Goal: Contribute content: Add original content to the website for others to see

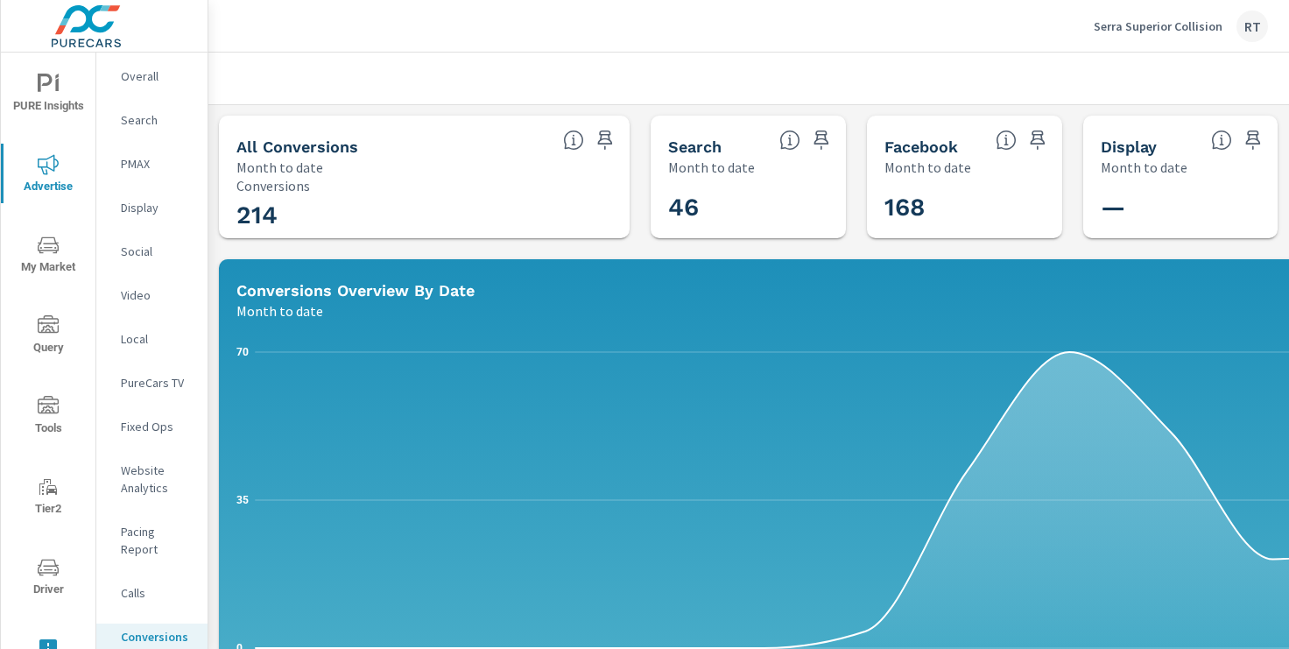
scroll to position [1324, 0]
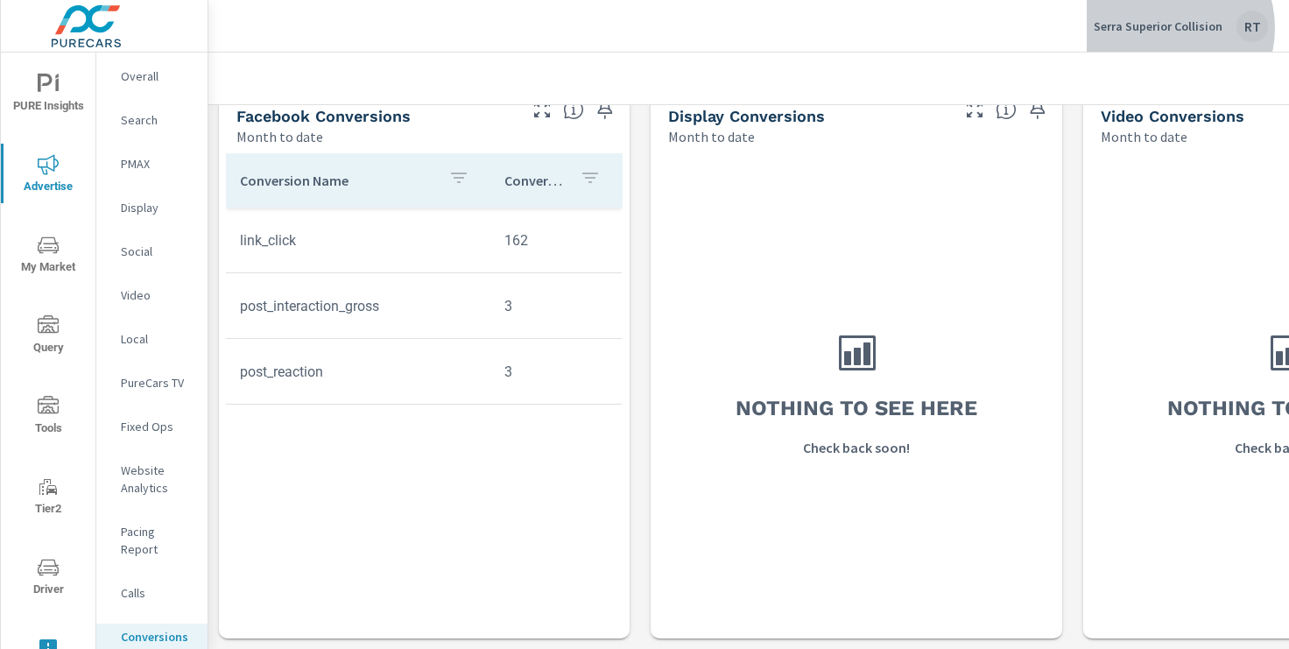
click at [1167, 28] on p "Serra Superior Collision" at bounding box center [1158, 26] width 129 height 16
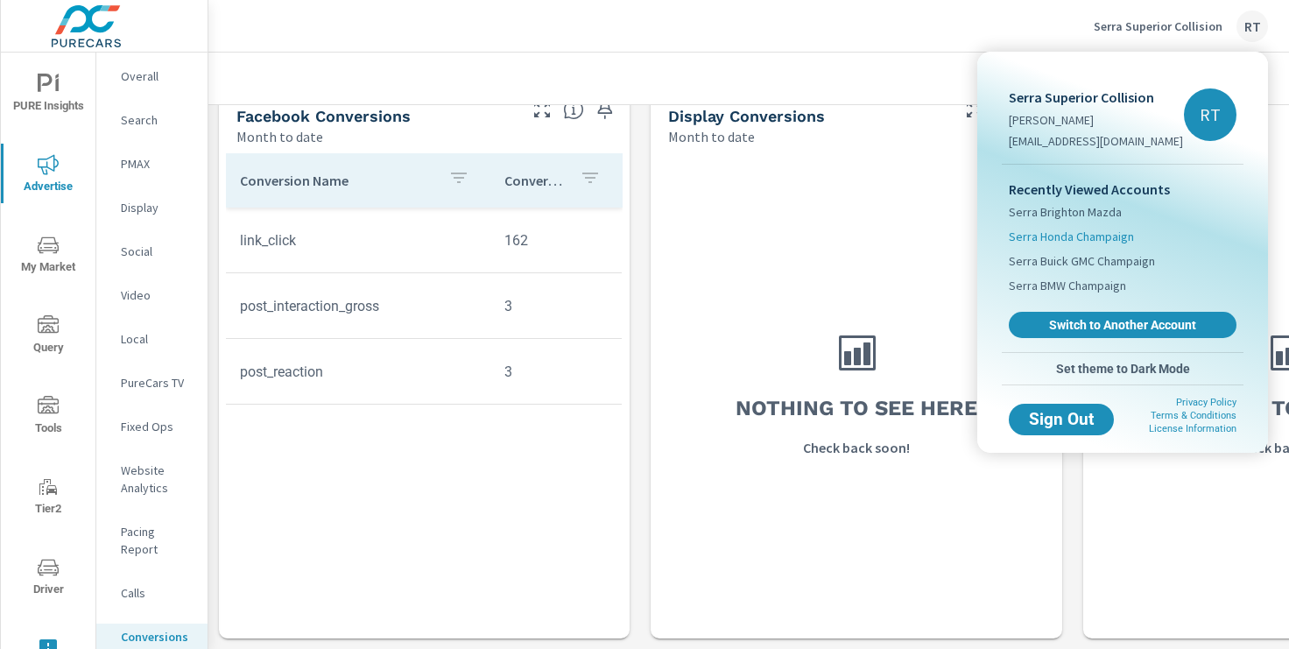
click at [1057, 237] on span "Serra Honda Champaign" at bounding box center [1071, 237] width 125 height 18
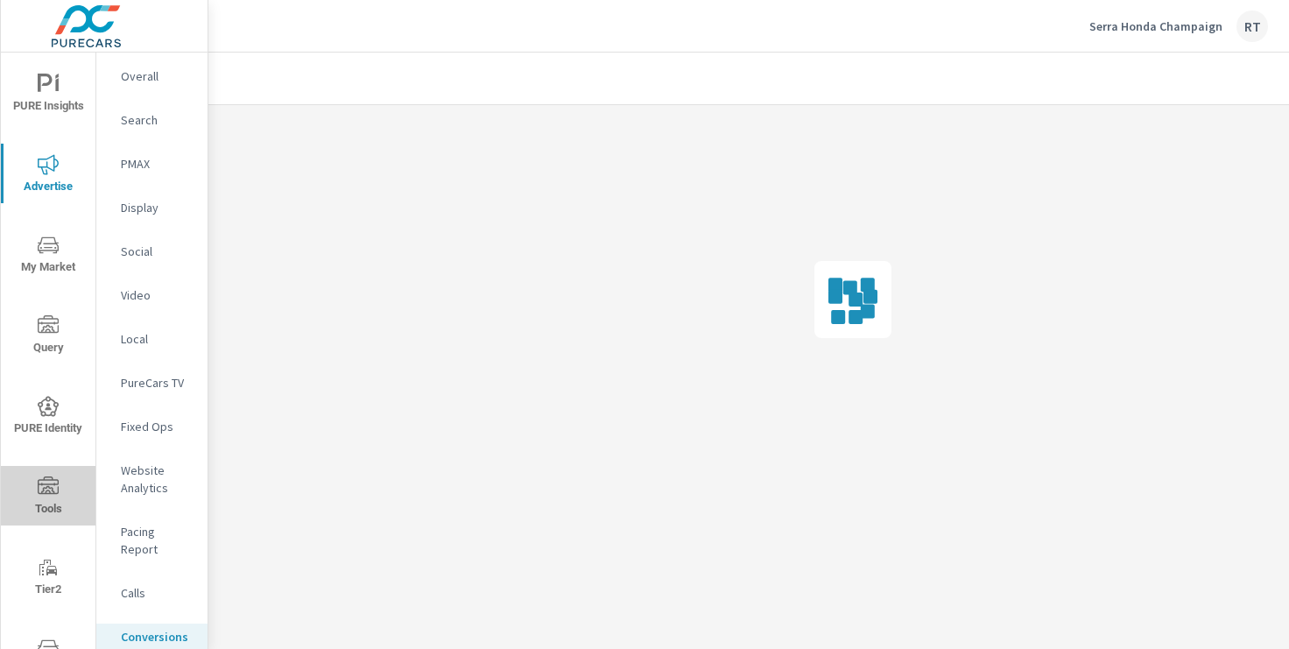
click at [52, 485] on icon "nav menu" at bounding box center [48, 487] width 21 height 21
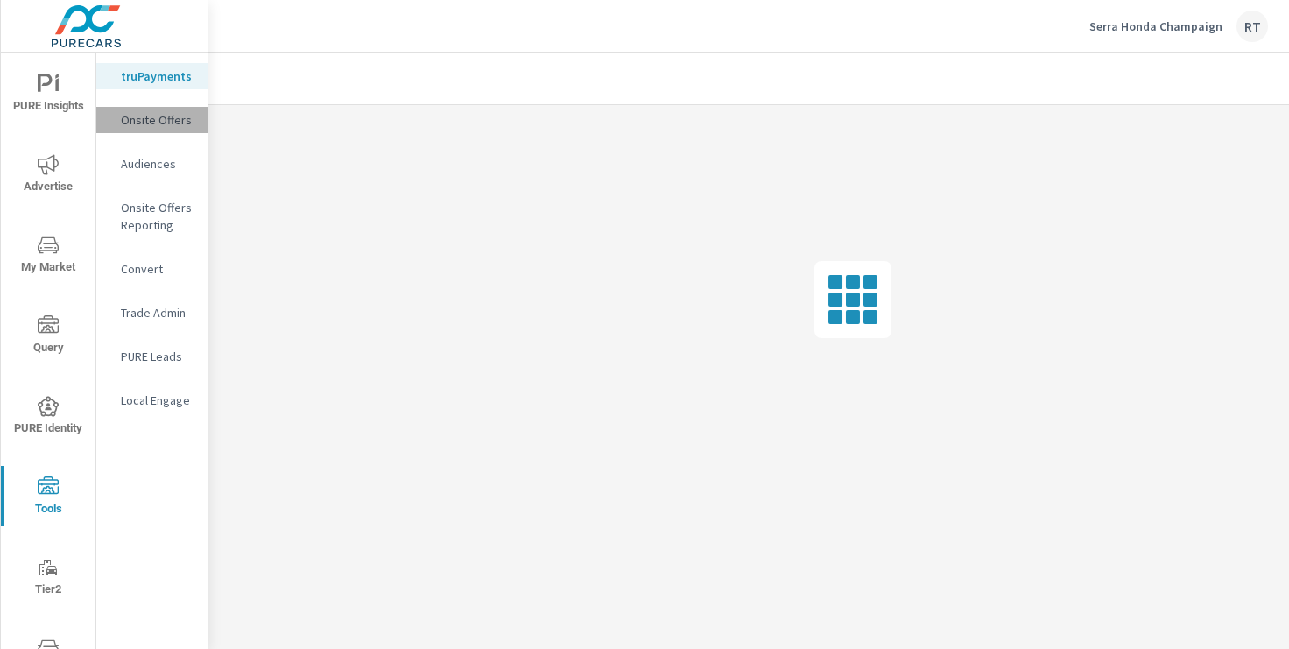
click at [163, 124] on p "Onsite Offers" at bounding box center [157, 120] width 73 height 18
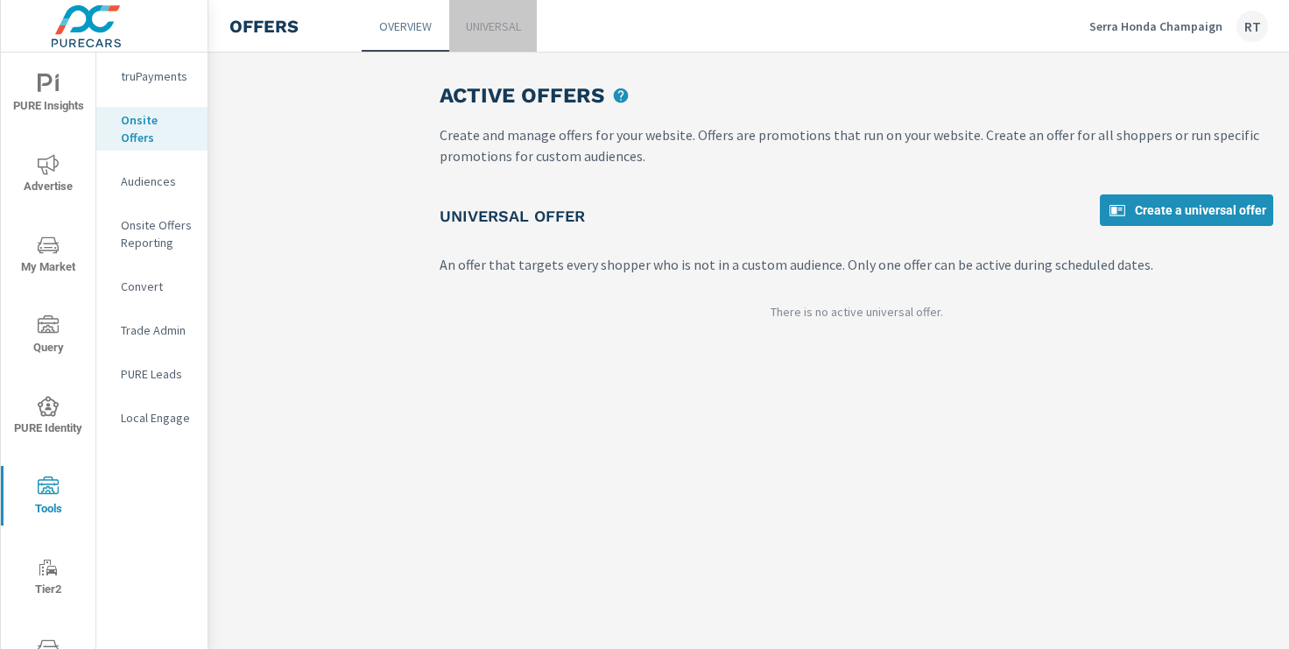
click at [499, 22] on p "Universal" at bounding box center [493, 27] width 55 height 18
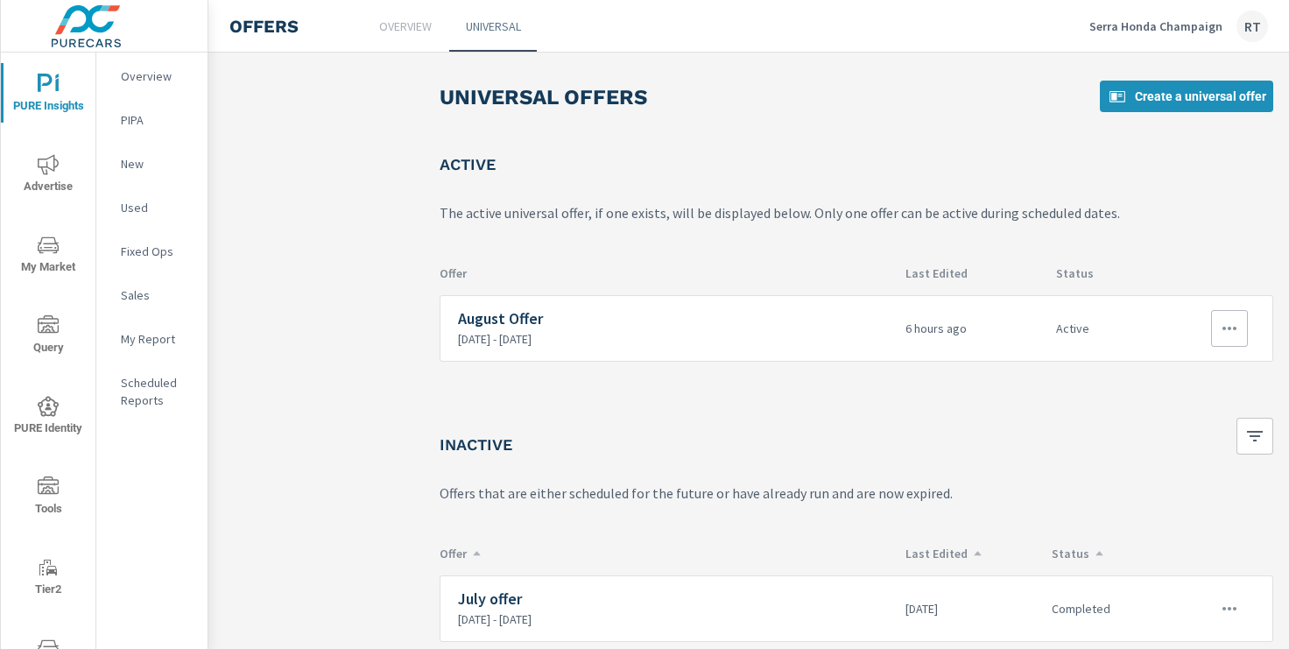
click at [1230, 328] on icon "button" at bounding box center [1230, 329] width 14 height 4
click at [1183, 369] on div "Edit" at bounding box center [1172, 368] width 24 height 21
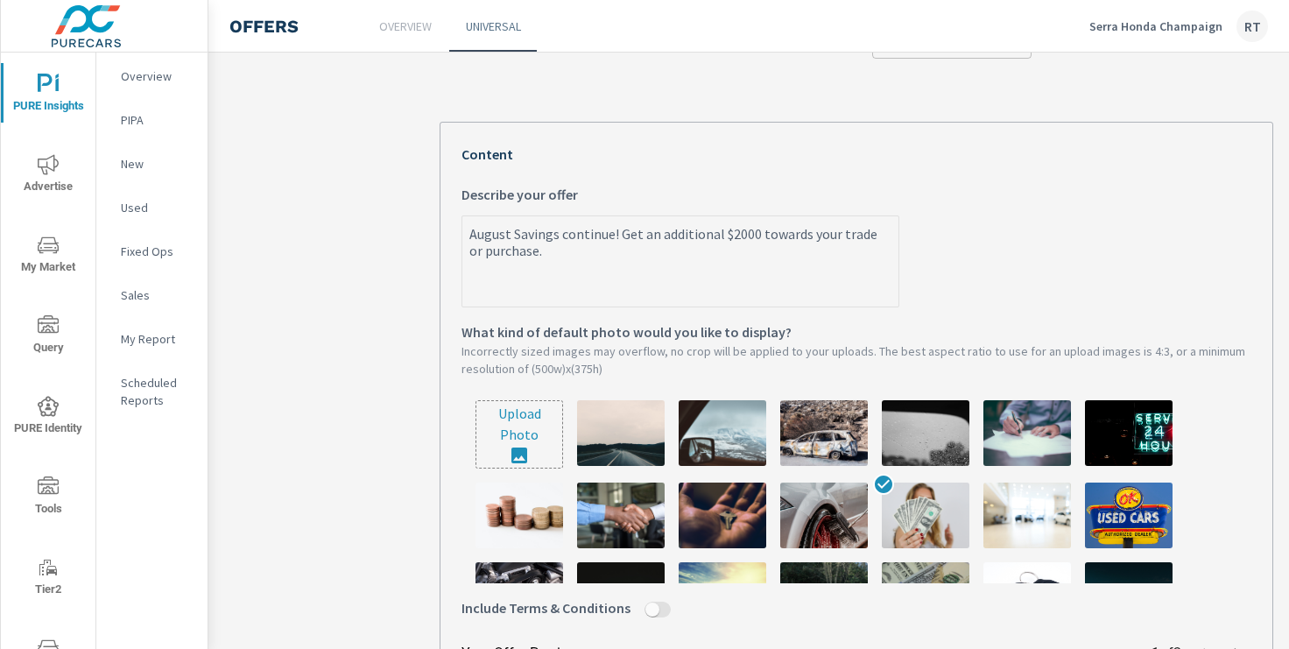
scroll to position [335, 0]
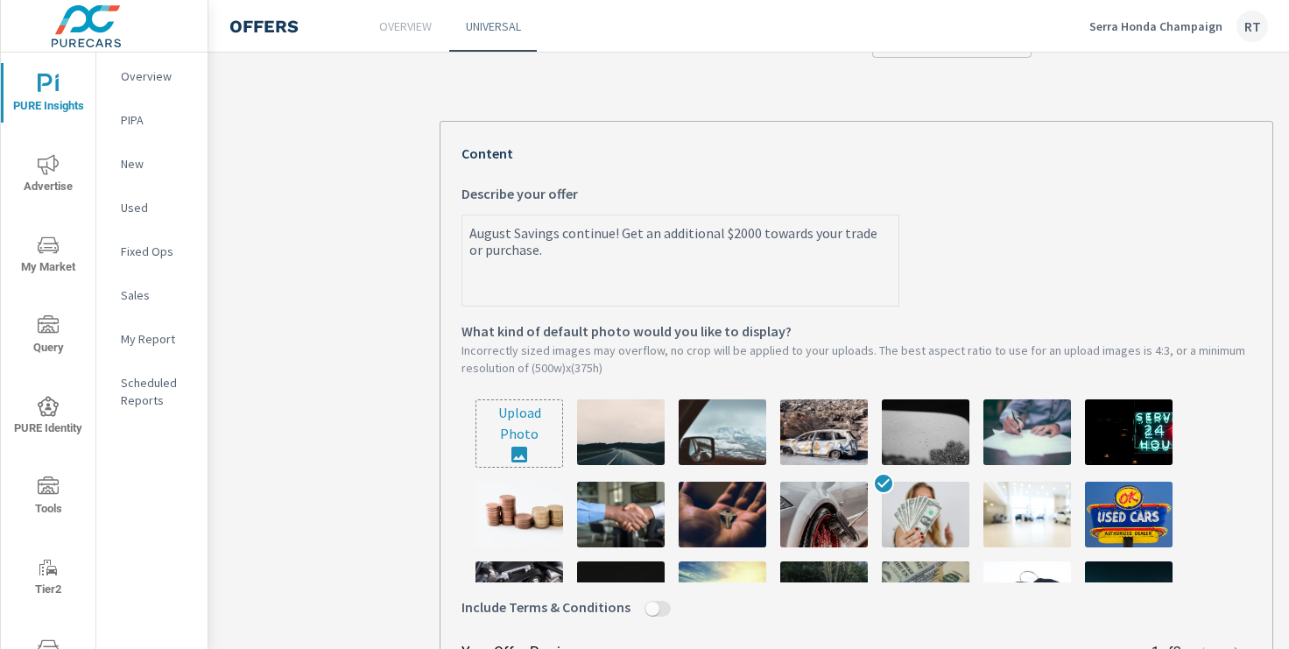
drag, startPoint x: 544, startPoint y: 250, endPoint x: 448, endPoint y: 217, distance: 101.7
click at [448, 217] on div "Your Offer Preview 1 of 2 August Savings continue! Get an additional $2000 towa…" at bounding box center [857, 495] width 834 height 748
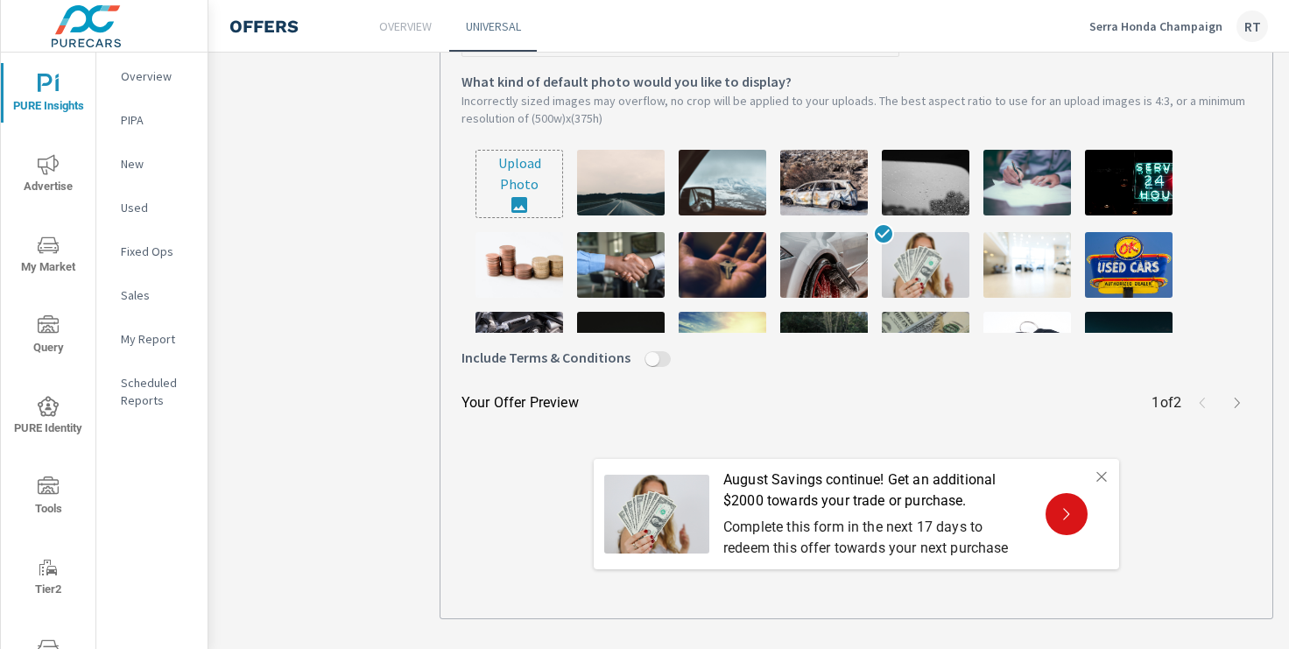
scroll to position [639, 0]
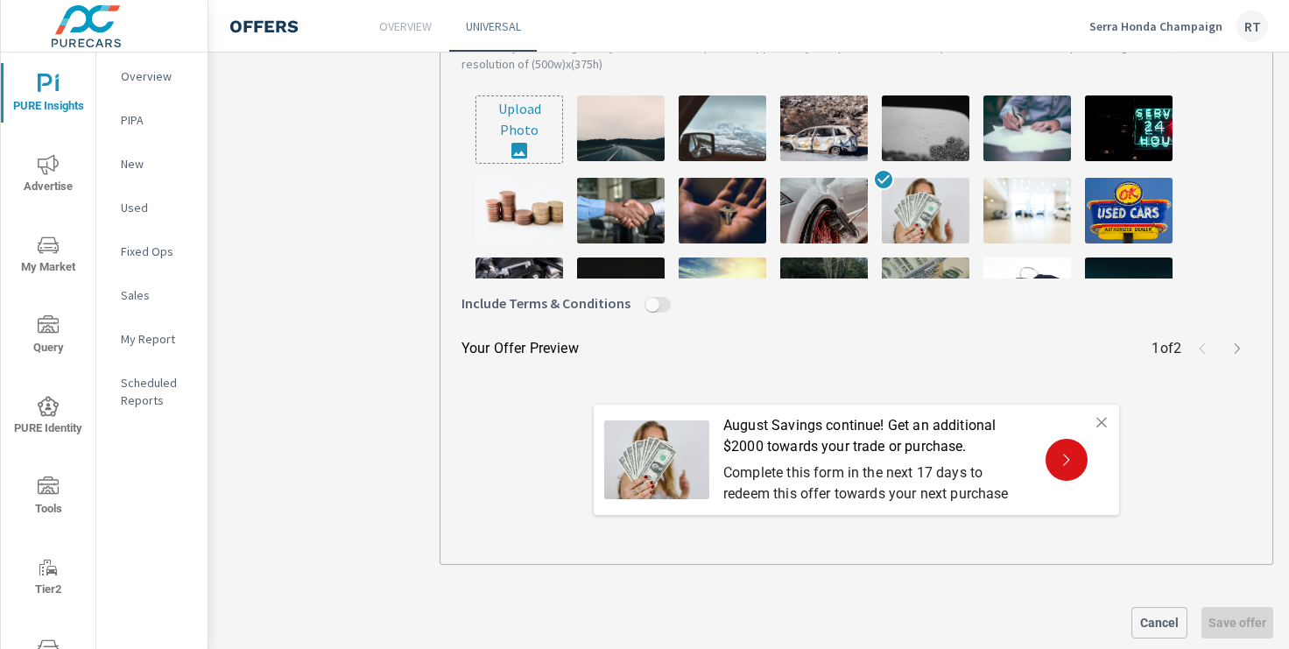
type textarea "x"
click at [1160, 620] on span "Cancel" at bounding box center [1160, 623] width 40 height 16
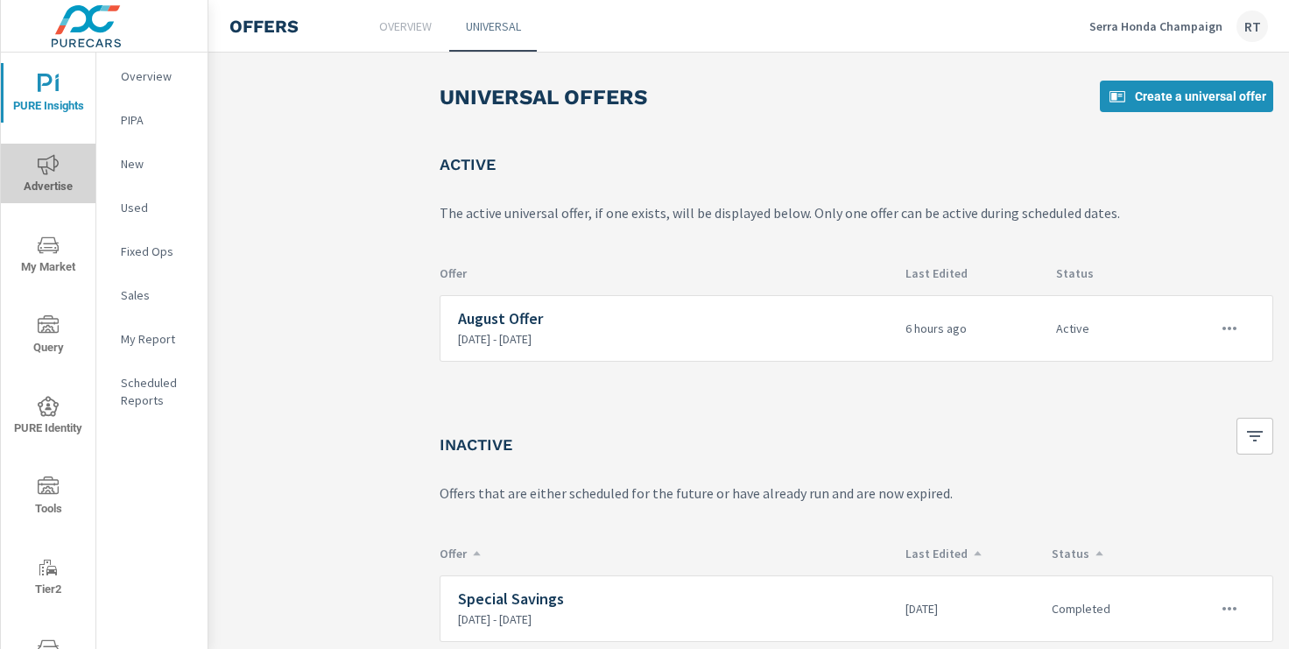
click at [40, 183] on span "Advertise" at bounding box center [48, 175] width 84 height 43
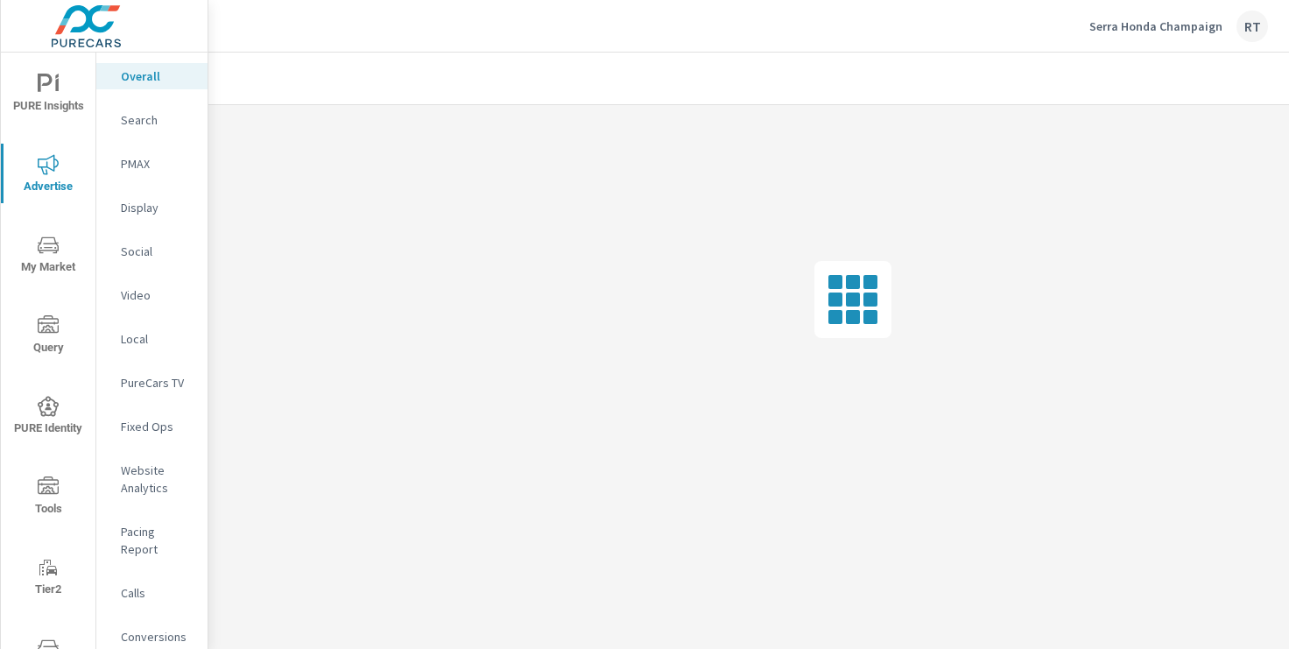
click at [1143, 26] on p "Serra Honda Champaign" at bounding box center [1156, 26] width 133 height 16
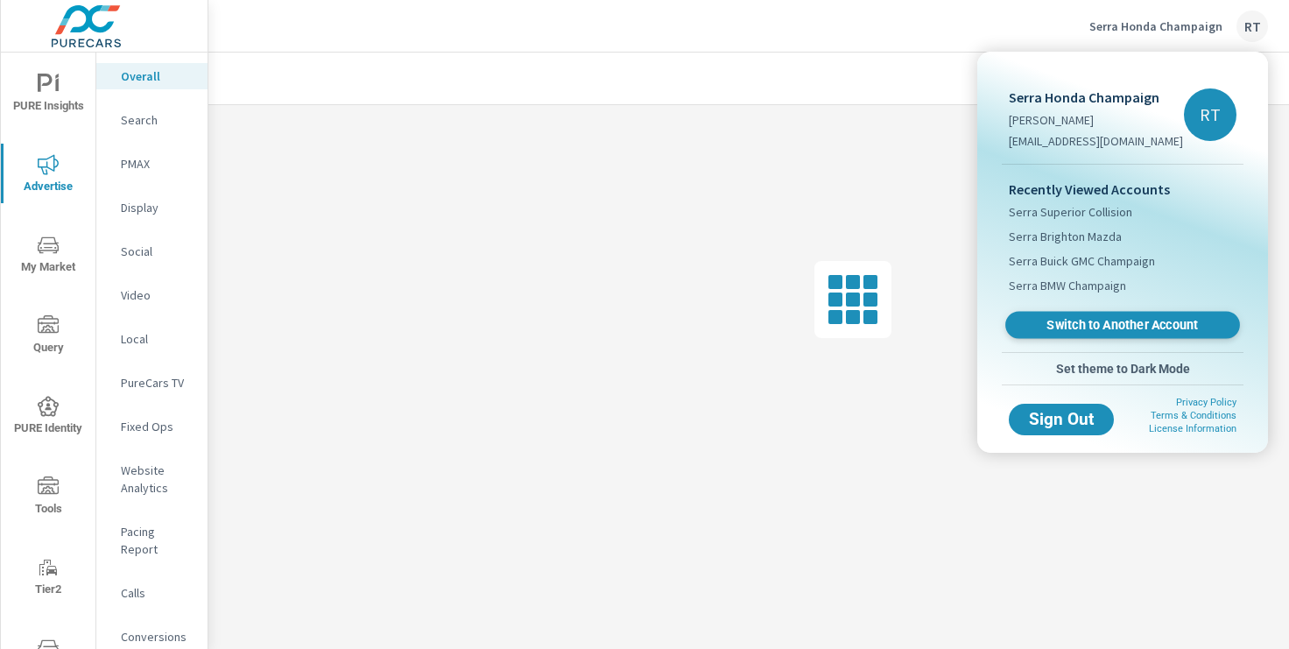
click at [1082, 323] on span "Switch to Another Account" at bounding box center [1122, 325] width 215 height 17
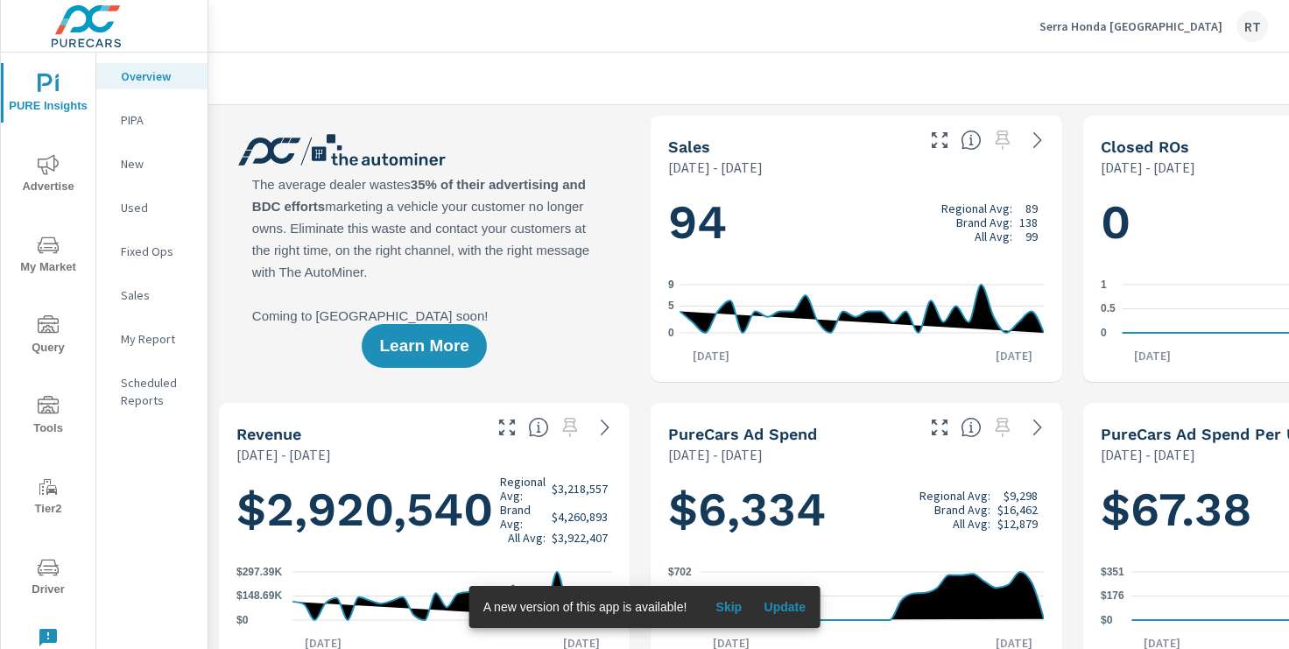
scroll to position [1, 0]
click at [53, 400] on icon "nav menu" at bounding box center [48, 406] width 21 height 21
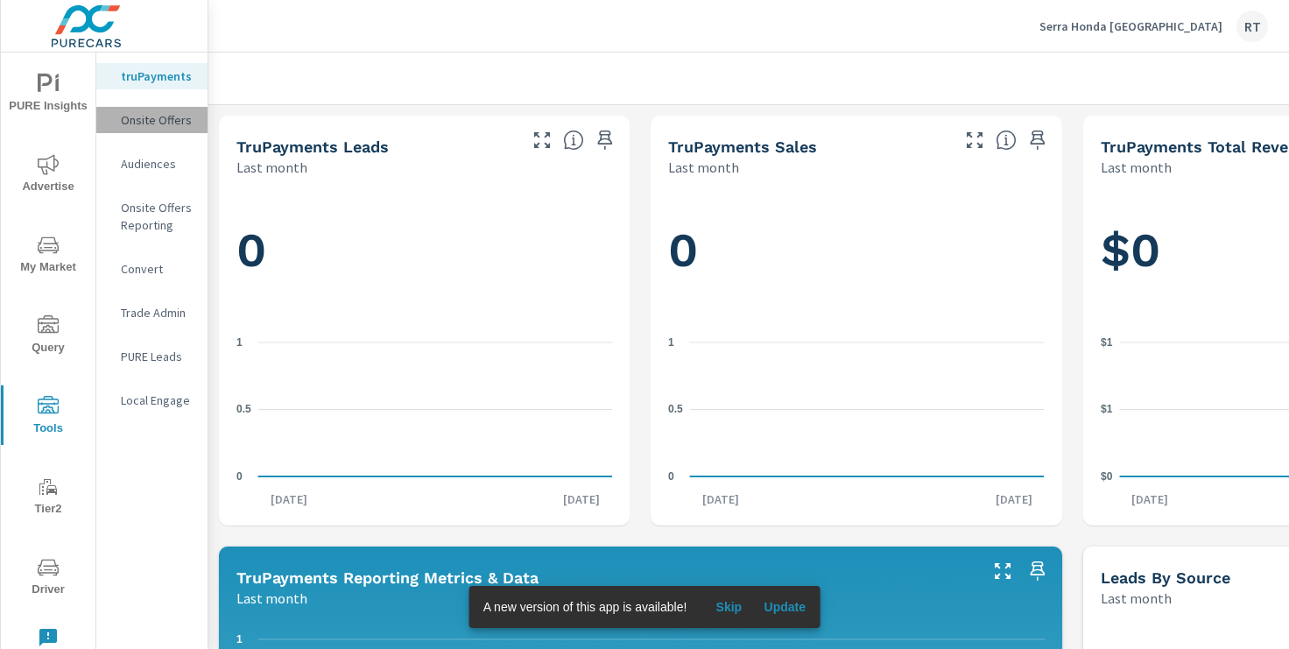
click at [152, 119] on p "Onsite Offers" at bounding box center [157, 120] width 73 height 18
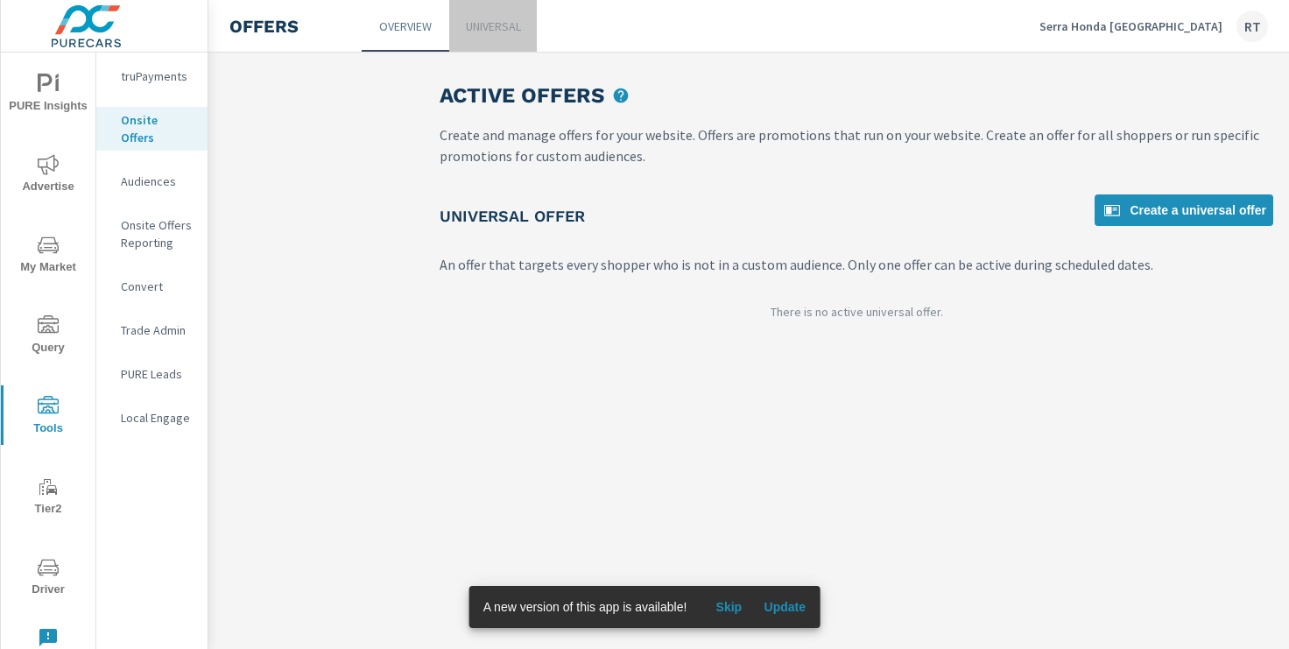
click at [500, 21] on p "Universal" at bounding box center [493, 27] width 55 height 18
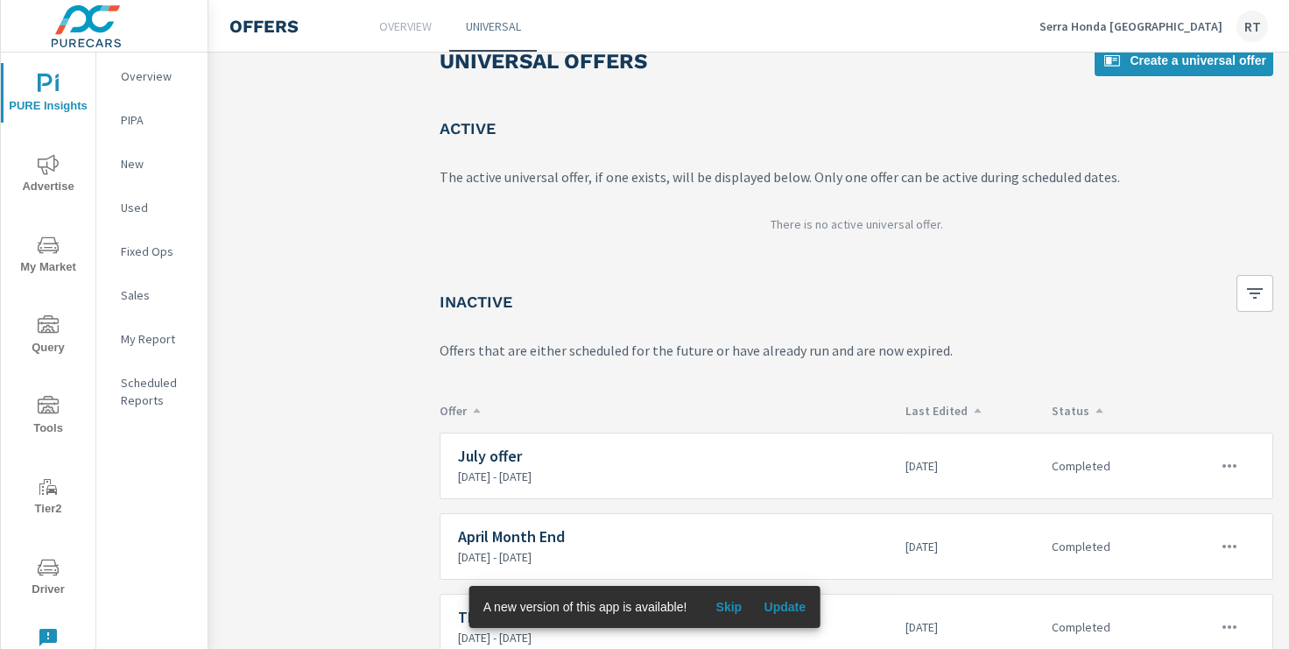
scroll to position [75, 0]
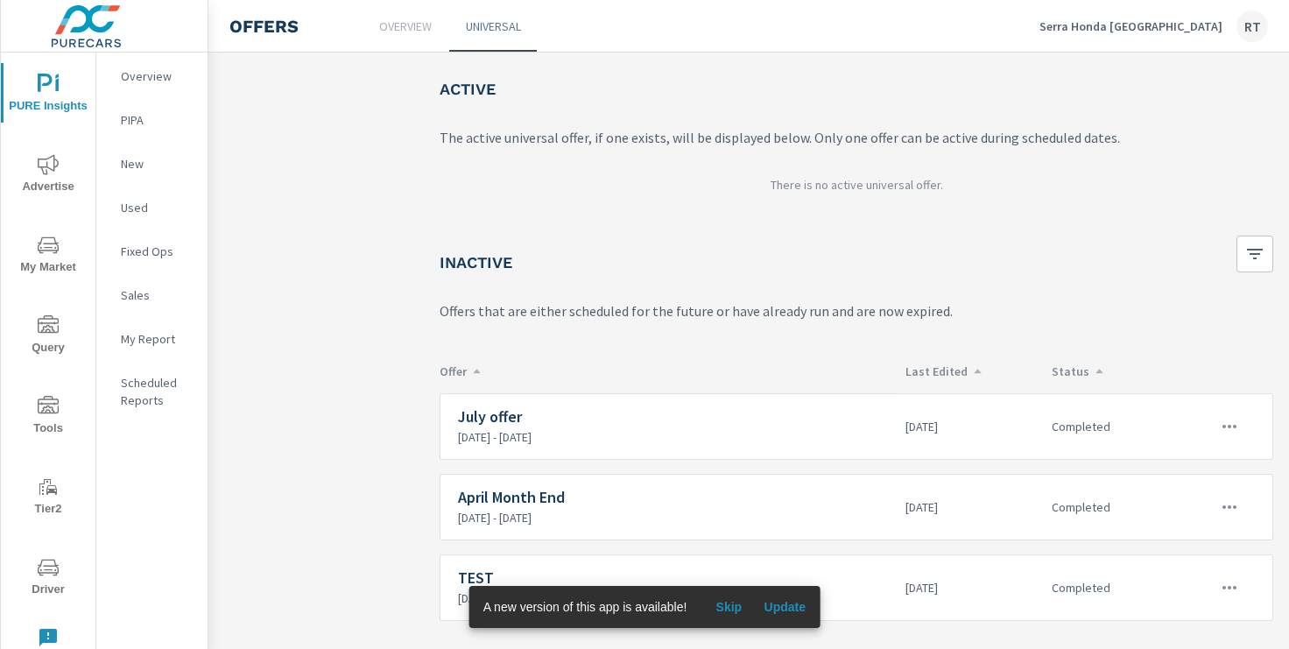
click at [733, 605] on span "Skip" at bounding box center [729, 607] width 42 height 16
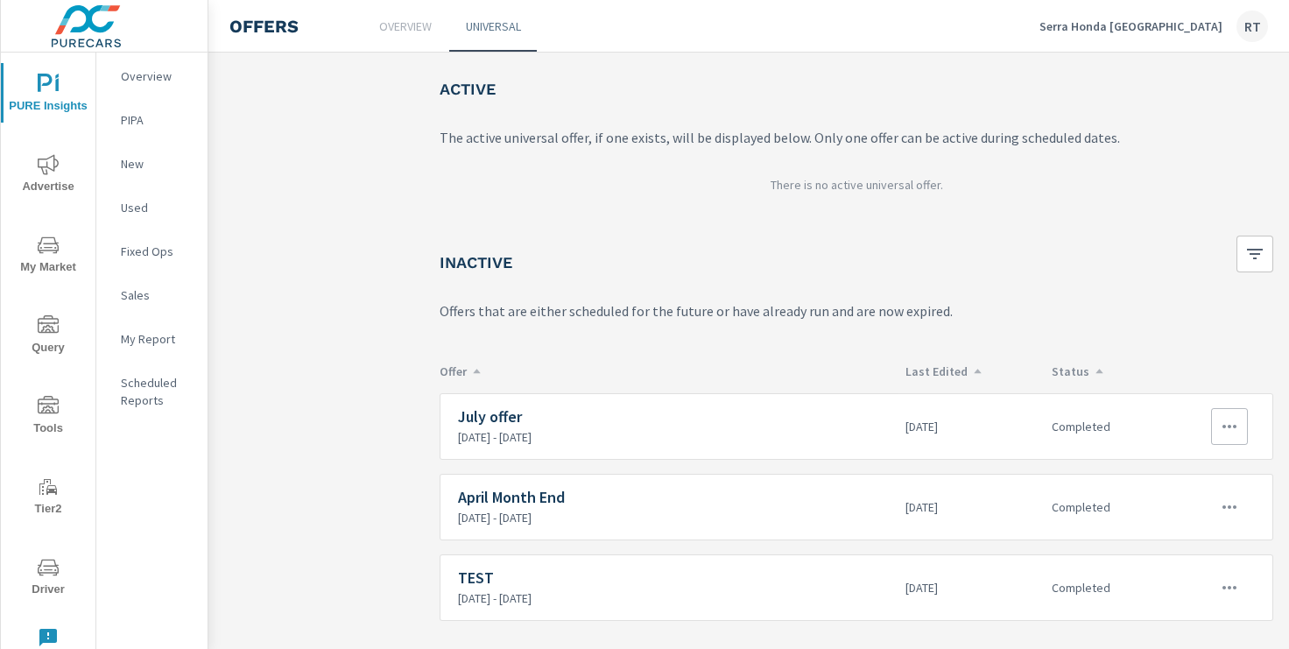
click at [1233, 426] on icon "button" at bounding box center [1230, 427] width 14 height 4
click at [1174, 467] on div "Edit" at bounding box center [1172, 466] width 25 height 21
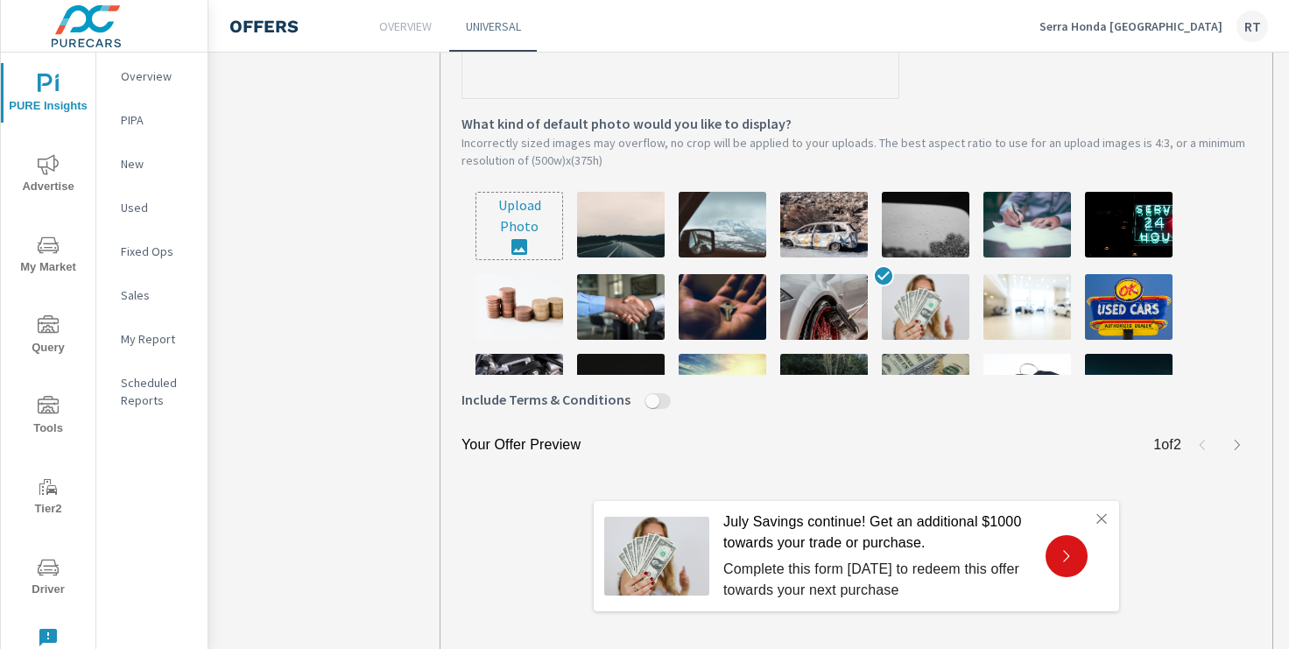
scroll to position [669, 0]
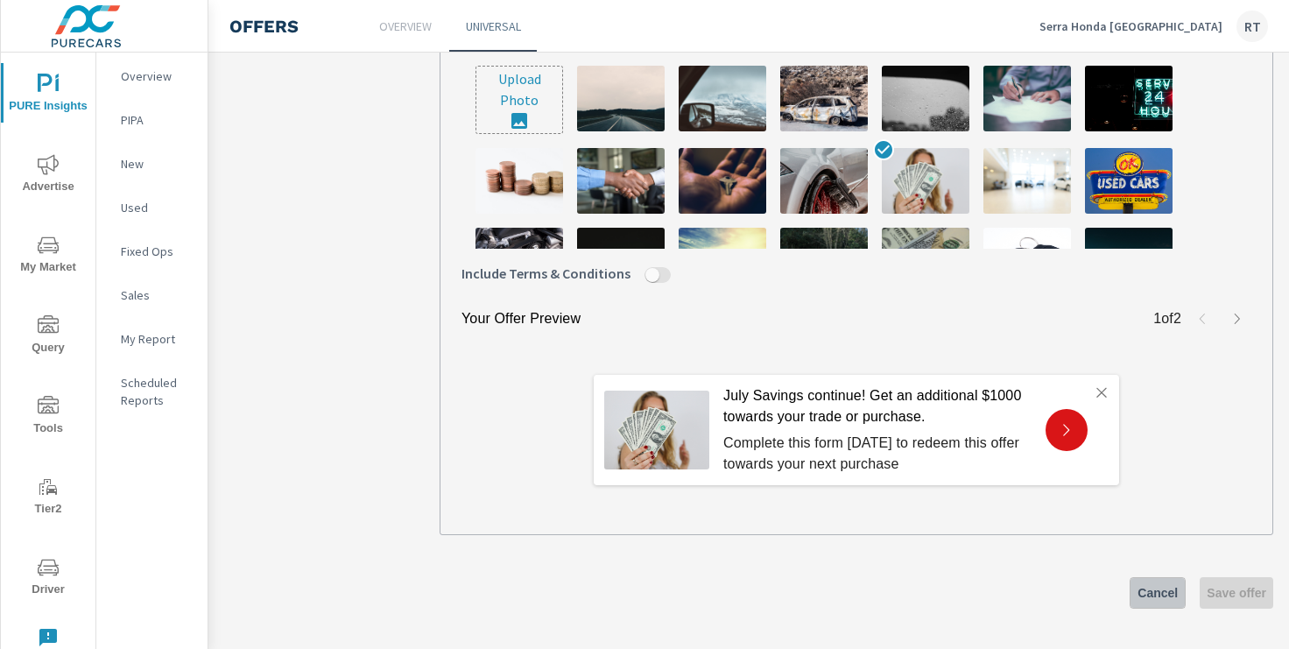
click at [1151, 589] on span "Cancel" at bounding box center [1158, 593] width 40 height 16
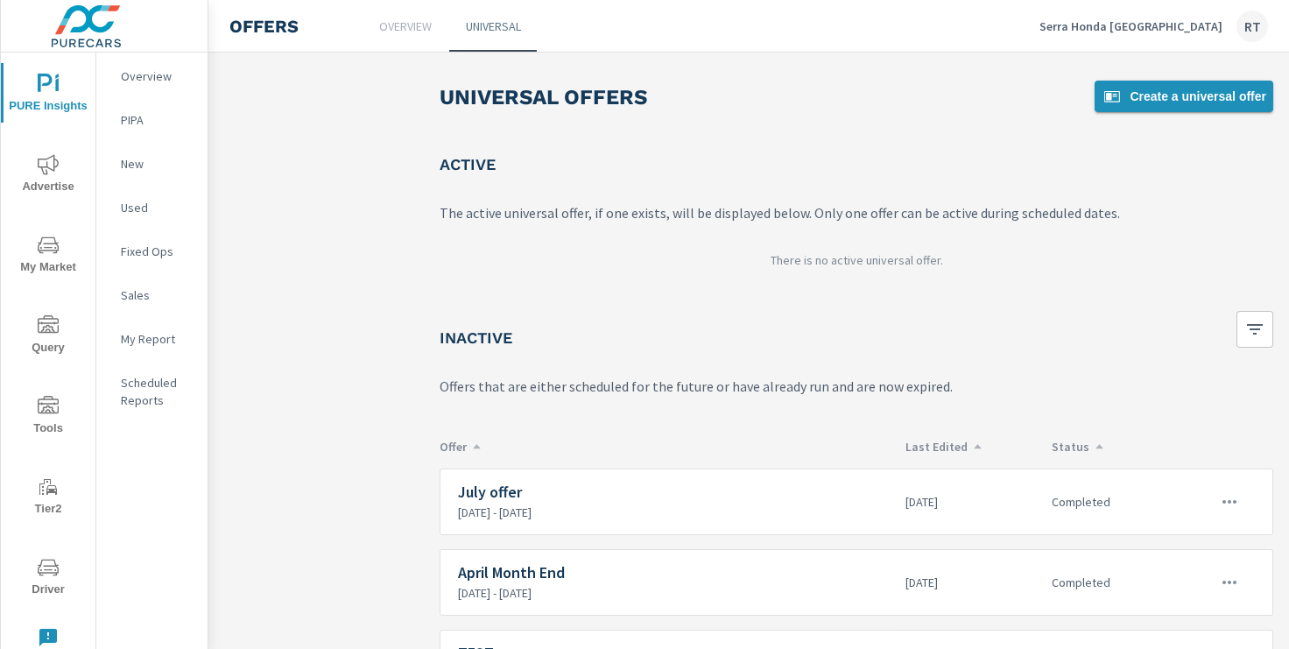
click at [1189, 99] on span "Create a universal offer" at bounding box center [1184, 96] width 165 height 21
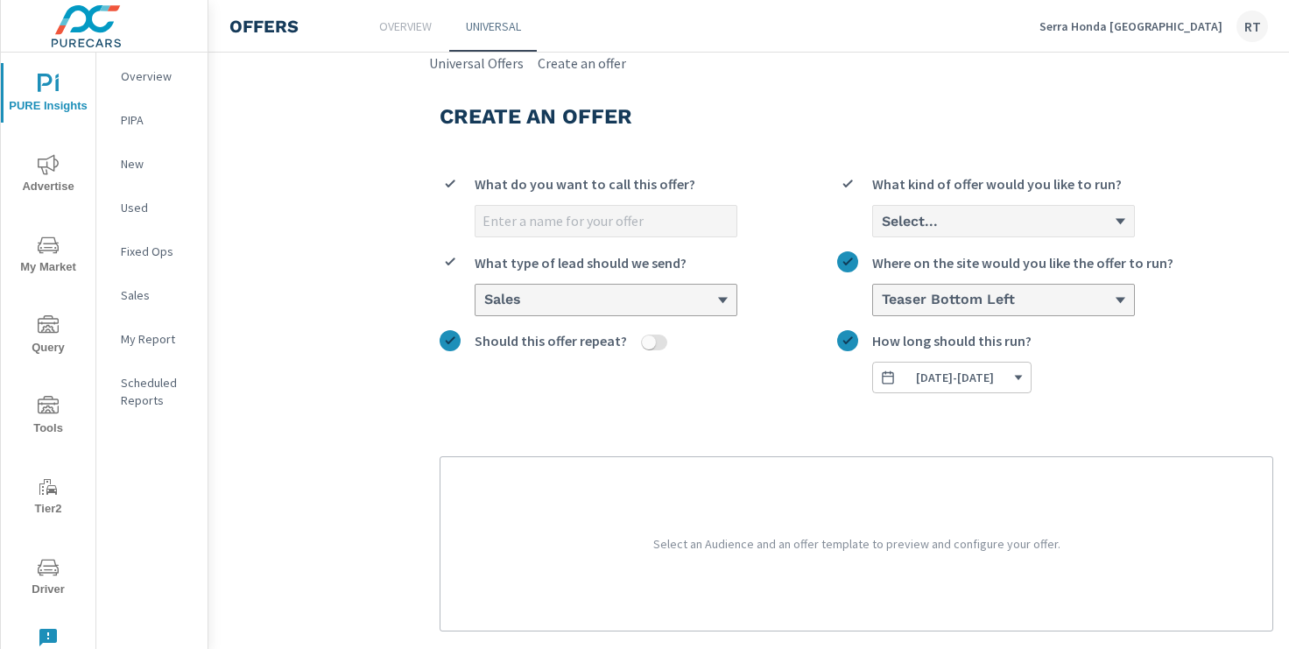
click at [697, 225] on input "What do you want to call this offer?" at bounding box center [606, 221] width 261 height 31
type input "August Offer"
click at [1016, 233] on div "Select..." at bounding box center [1003, 221] width 261 height 31
click at [882, 229] on input "Select... What kind of offer would you like to run?" at bounding box center [881, 222] width 2 height 16
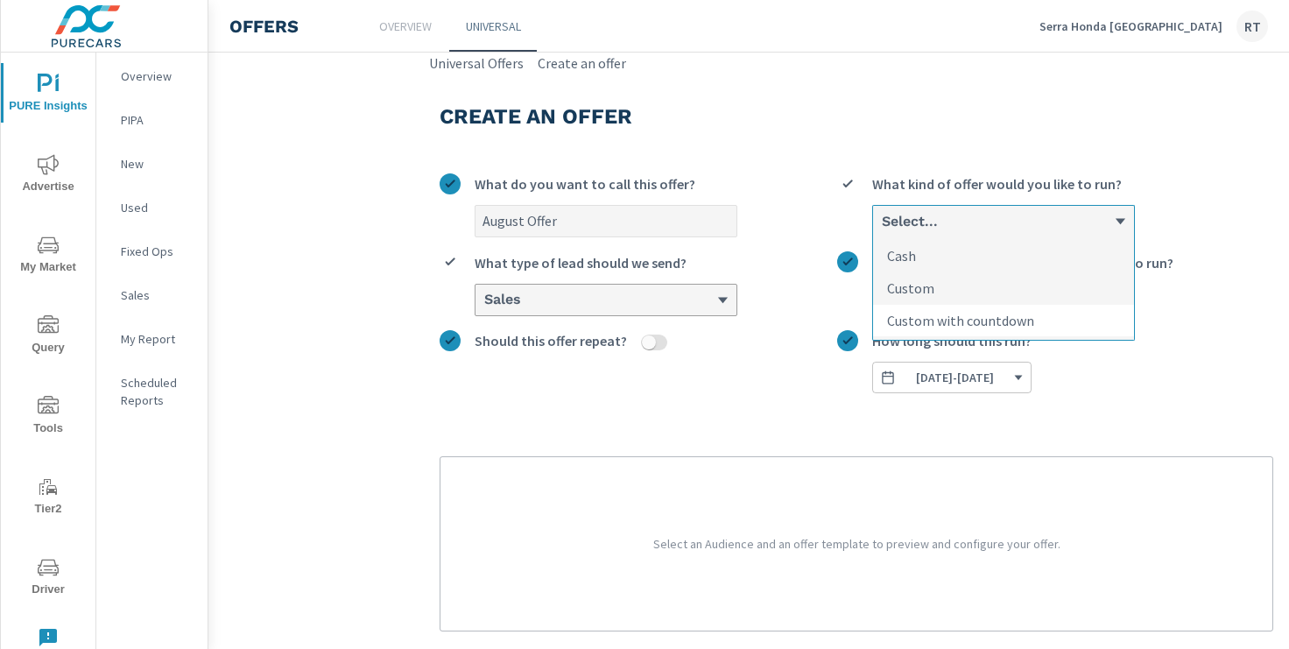
click at [942, 313] on p "Custom with countdown" at bounding box center [960, 320] width 147 height 21
click at [882, 229] on input "option Custom with countdown focused, 3 of 3. 3 results available. Use Up and D…" at bounding box center [881, 222] width 2 height 16
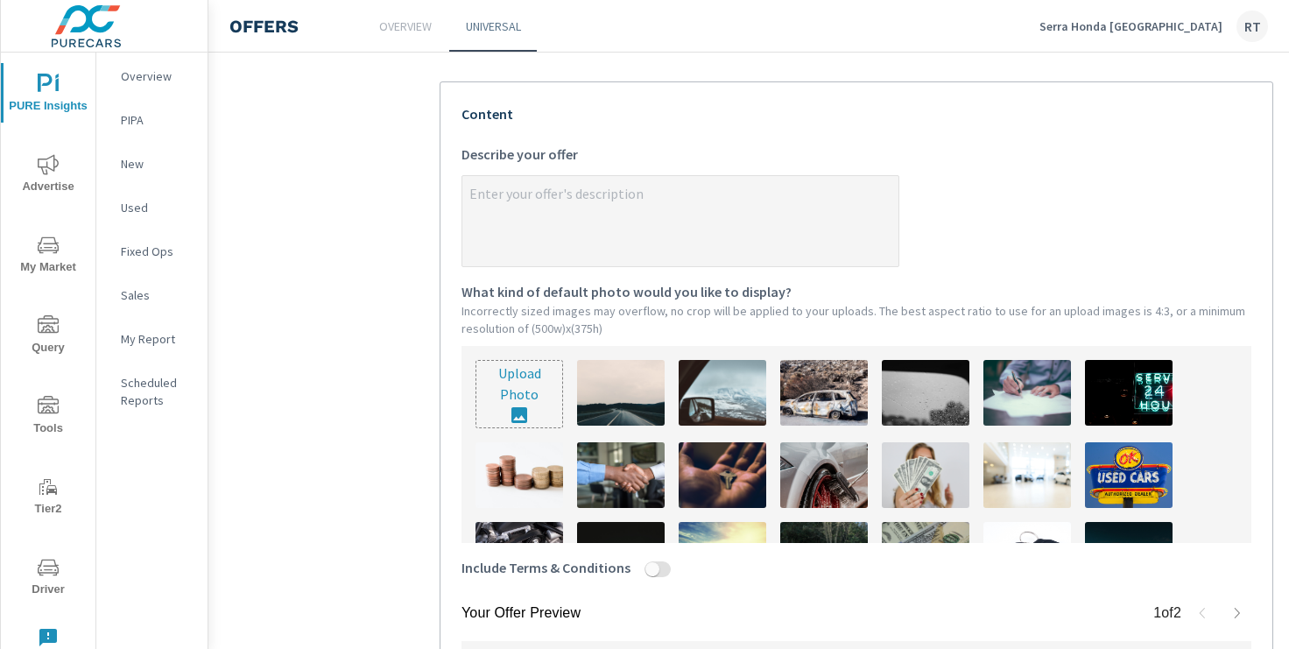
scroll to position [383, 0]
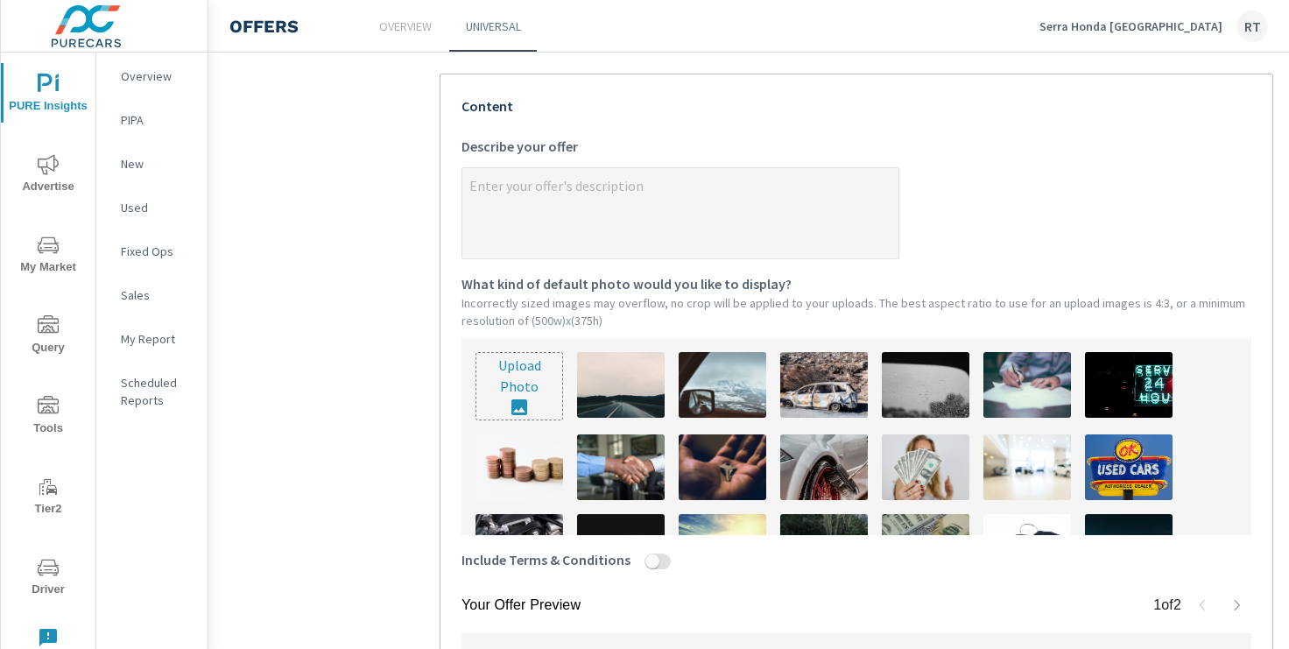
type textarea "x"
click at [583, 181] on textarea "x Describe your offer" at bounding box center [680, 215] width 436 height 88
paste textarea "August Savings continue! Get an additional $2000 towards your trade or purchase."
type textarea "August Savings continue! Get an additional $2000 towards your trade or purchase."
type textarea "x"
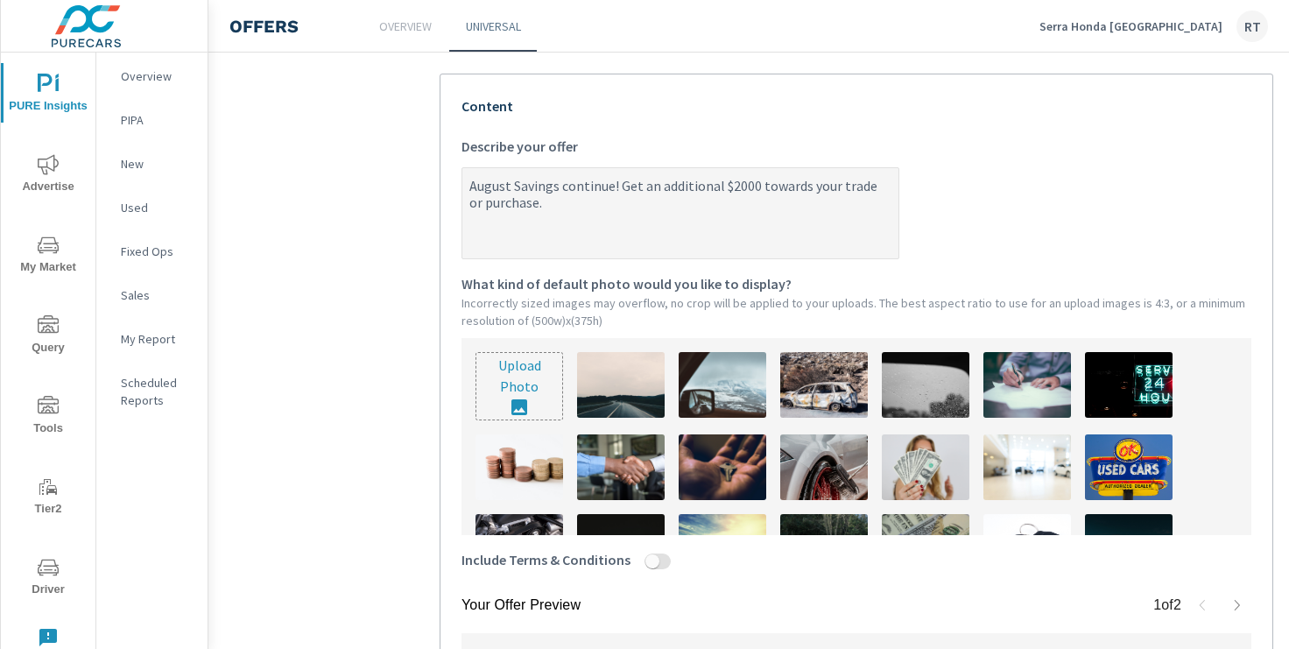
click at [734, 184] on textarea "August Savings continue! Get an additional $2000 towards your trade or purchase." at bounding box center [680, 215] width 436 height 88
type textarea "August Savings continue! Get an additional $000 towards your trade or purchase."
type textarea "x"
type textarea "August Savings continue! Get an additional $1000 towards your trade or purchase."
type textarea "x"
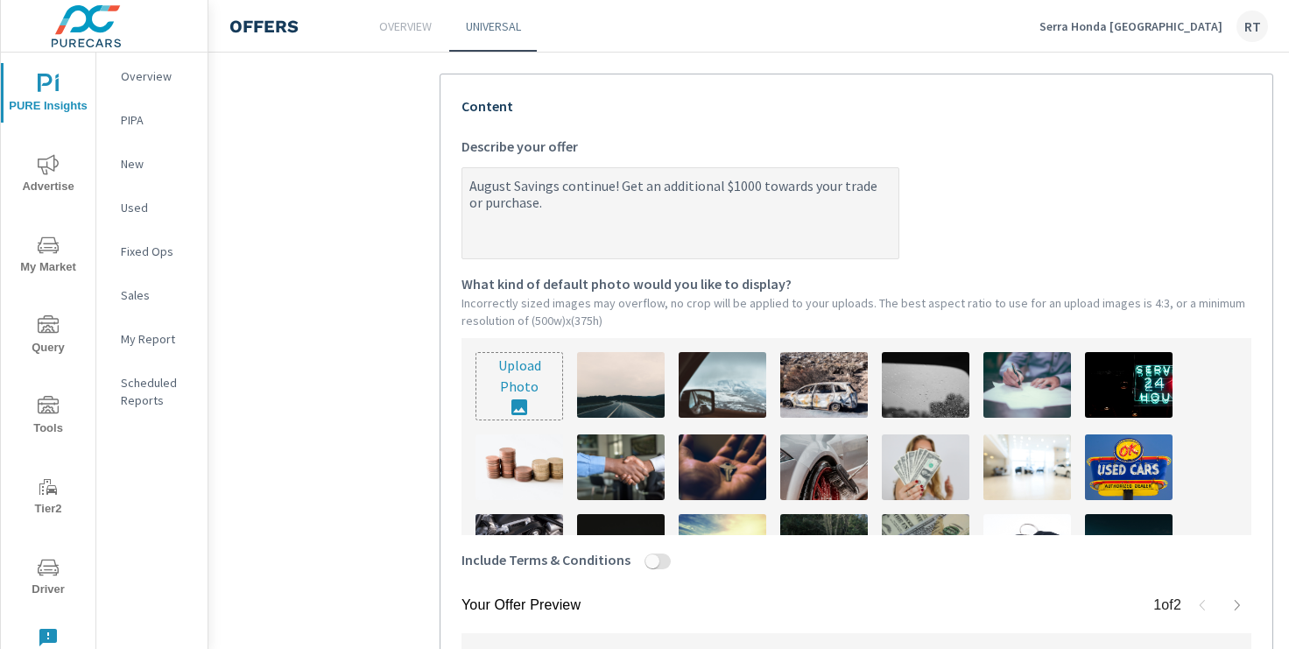
click at [610, 188] on textarea "August Savings continue! Get an additional $1000 towards your trade or purchase." at bounding box center [680, 215] width 436 height 88
type textarea "August Savings continu! Get an additional $1000 towards your trade or purchase."
type textarea "x"
type textarea "August Savings contin! Get an additional $1000 towards your trade or purchase."
type textarea "x"
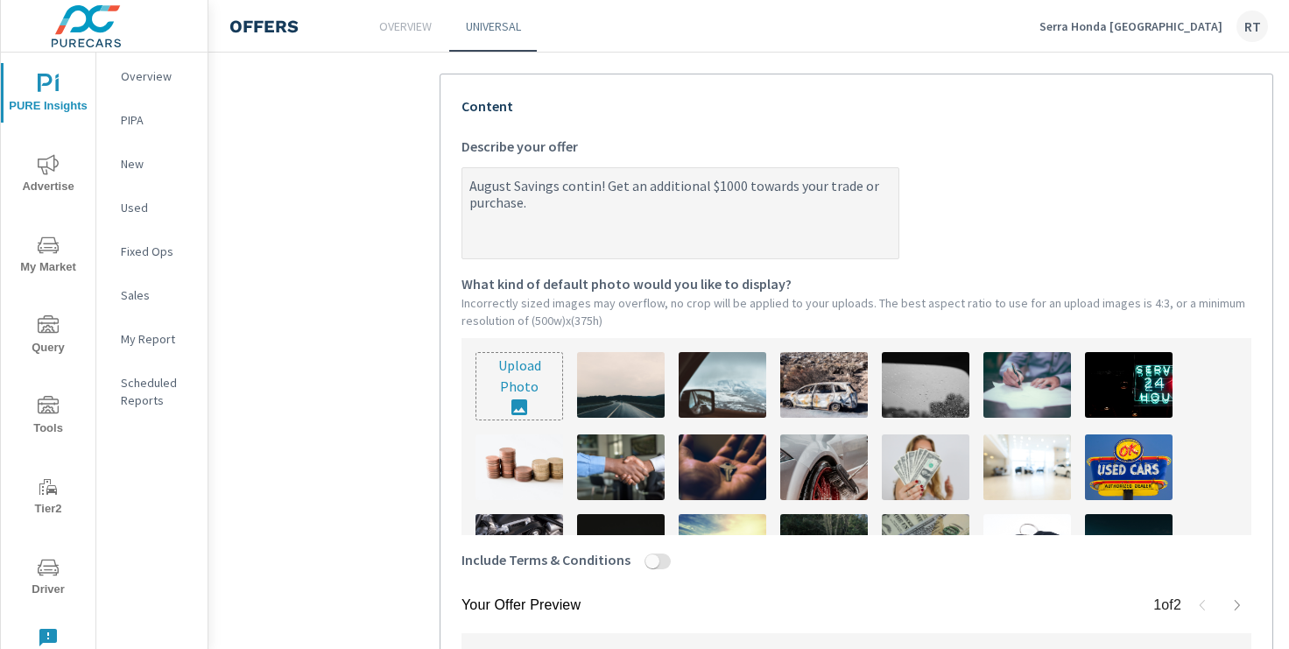
type textarea "August Savings conti! Get an additional $1000 towards your trade or purchase."
type textarea "x"
type textarea "August Savings cont! Get an additional $1000 towards your trade or purchase."
type textarea "x"
type textarea "August Savings con! Get an additional $1000 towards your trade or purchase."
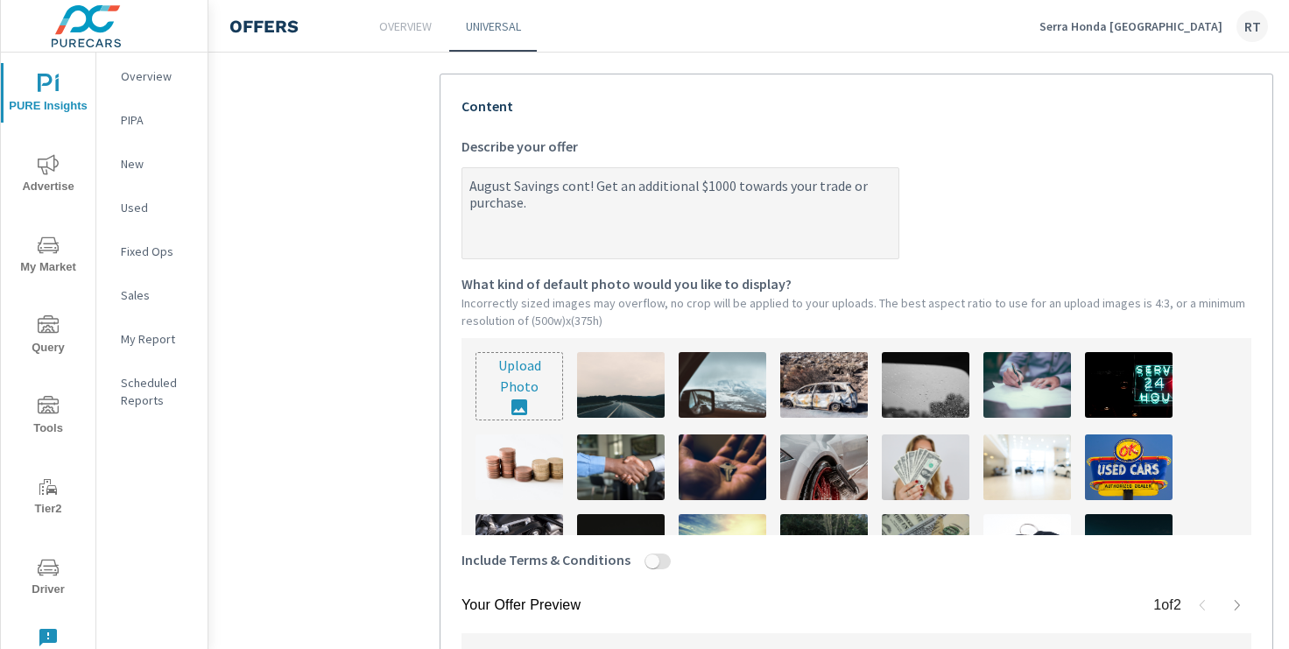
type textarea "x"
type textarea "August Savings co! Get an additional $1000 towards your trade or purchase."
type textarea "x"
type textarea "August Savings c! Get an additional $1000 towards your trade or purchase."
type textarea "x"
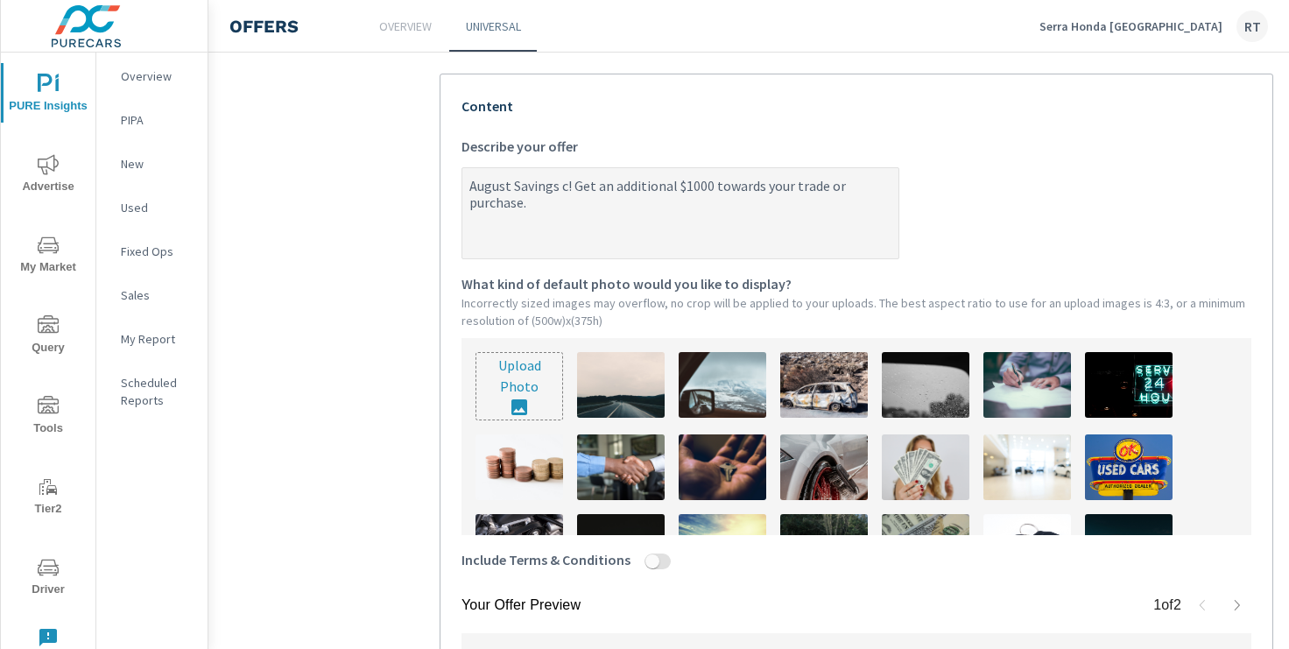
type textarea "August Savings ! Get an additional $1000 towards your trade or purchase."
type textarea "x"
type textarea "August Savings! Get an additional $1000 towards your trade or purchase."
type textarea "x"
type textarea "August Savings! Get an additional $1000 towards your trade or purchase."
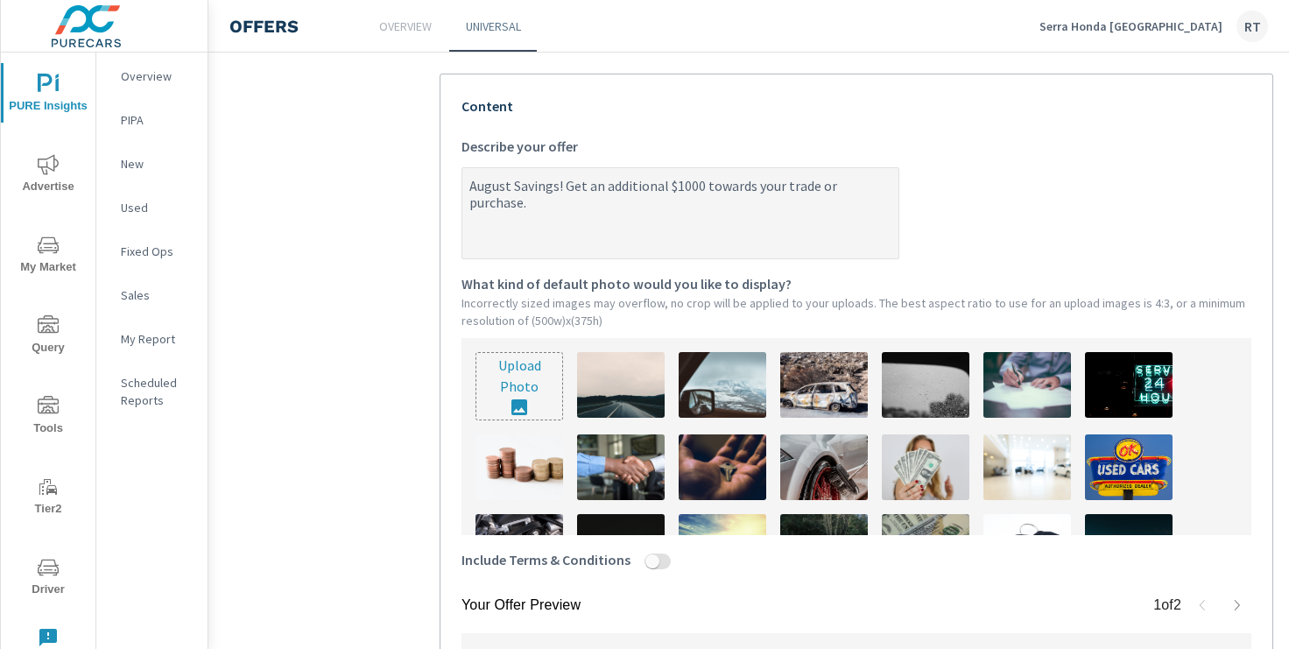
click at [984, 212] on label "August Savings! Get an additional $1000 towards your trade or purchase. x Descr…" at bounding box center [857, 198] width 790 height 124
click at [899, 212] on textarea "August Savings! Get an additional $1000 towards your trade or purchase." at bounding box center [680, 215] width 436 height 88
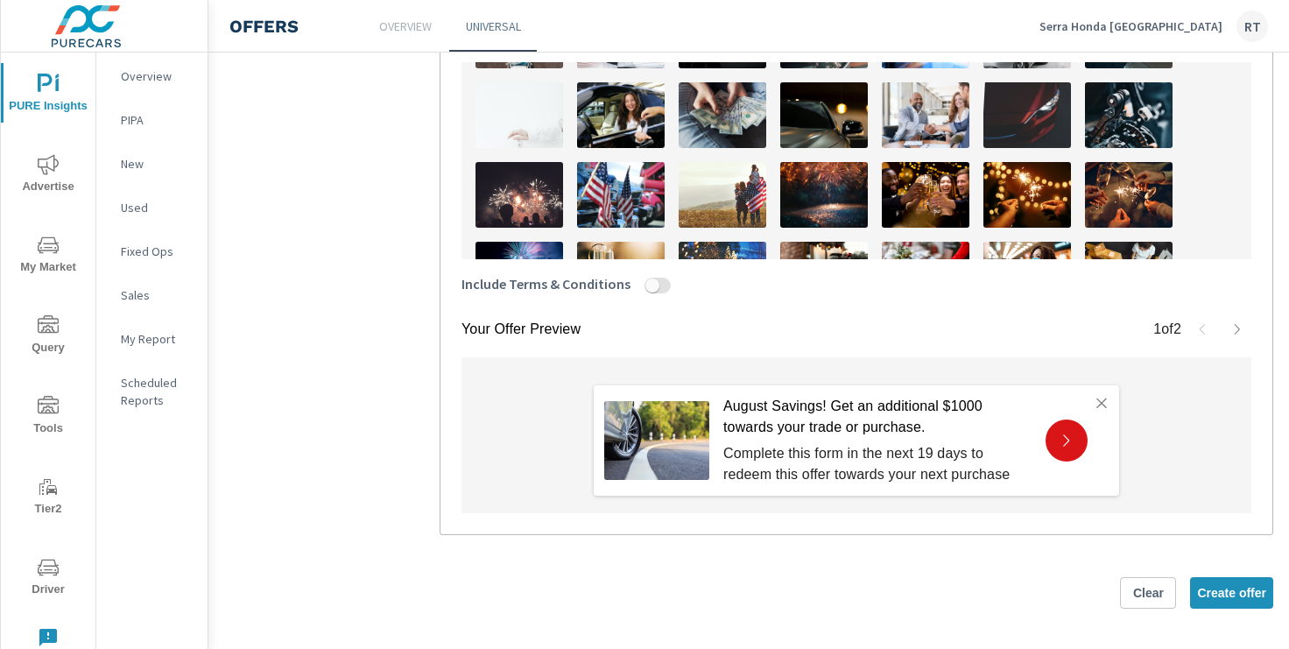
scroll to position [402, 0]
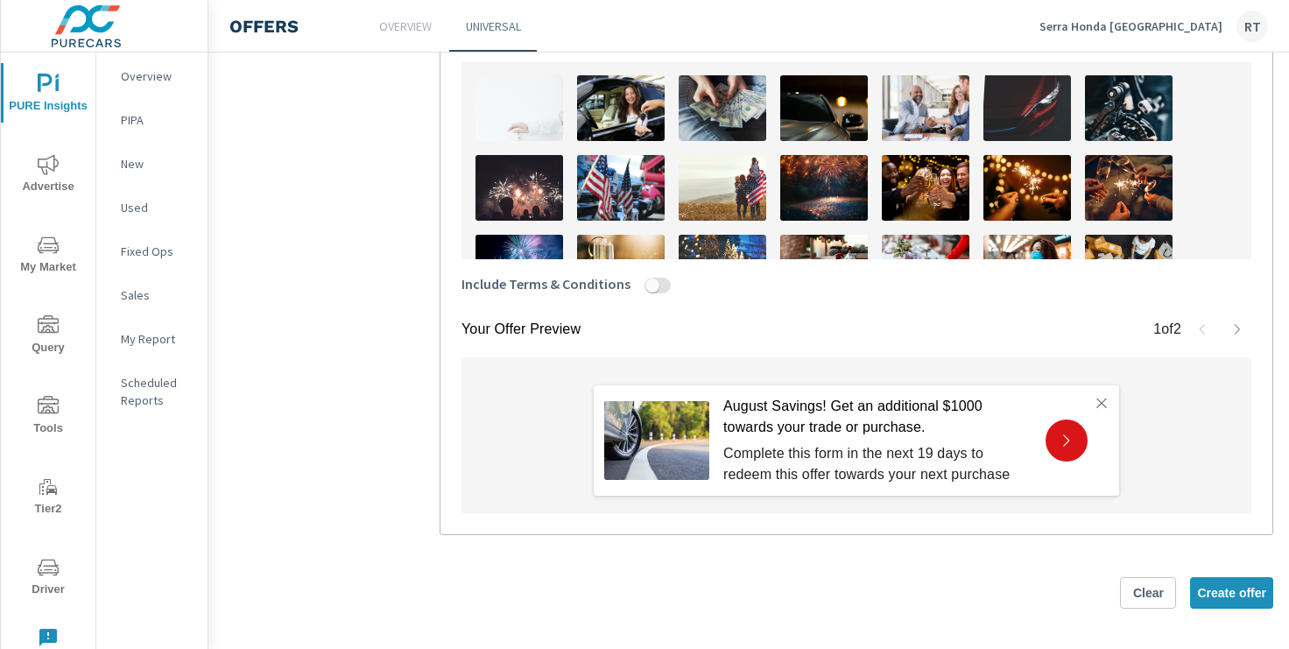
click at [739, 115] on img at bounding box center [723, 108] width 88 height 66
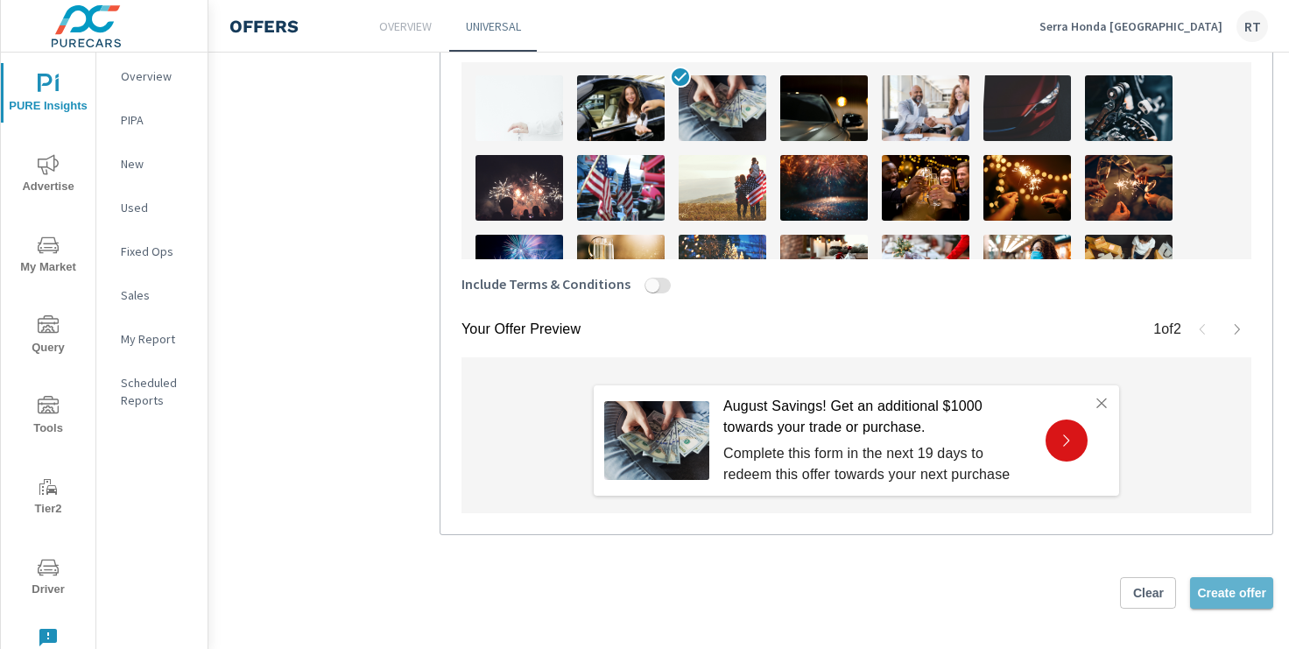
click at [1233, 585] on span "Create offer" at bounding box center [1231, 593] width 69 height 16
type textarea "x"
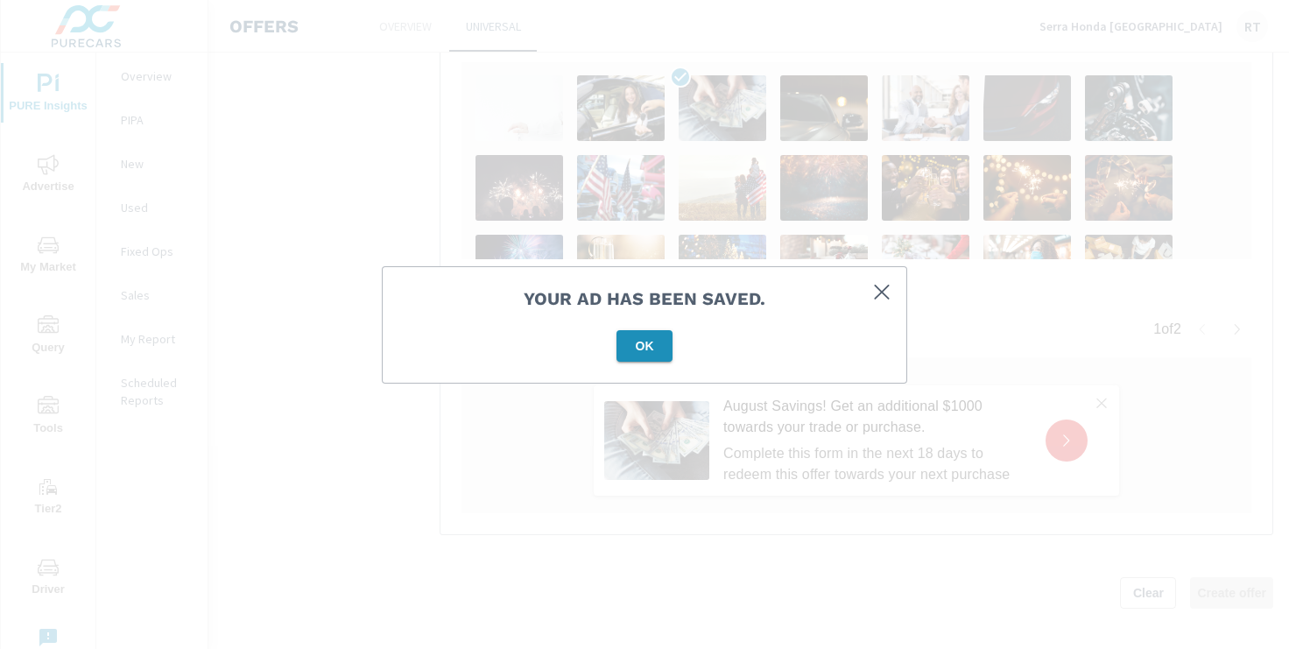
click at [659, 342] on span "OK" at bounding box center [645, 346] width 42 height 16
